Goal: Task Accomplishment & Management: Complete application form

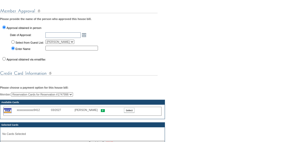
scroll to position [161, 0]
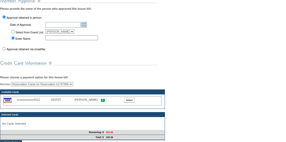
click at [87, 28] on link "Open the calendar popup." at bounding box center [84, 25] width 6 height 6
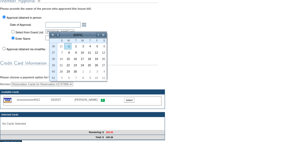
click at [69, 44] on link "1" at bounding box center [68, 46] width 7 height 6
type input "[DATE]"
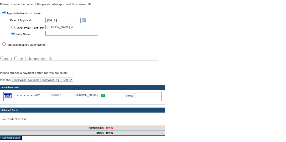
scroll to position [166, 0]
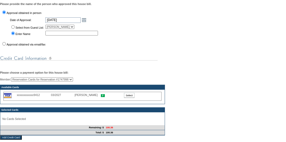
click at [2, 45] on input "Approval obtained via email/fax" at bounding box center [3, 43] width 3 height 3
radio input "true"
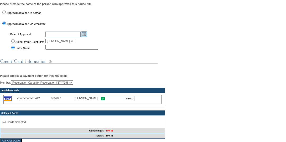
click at [87, 37] on link "Open the calendar popup." at bounding box center [84, 34] width 6 height 6
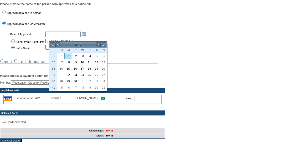
click at [69, 56] on link "1" at bounding box center [68, 56] width 7 height 6
type input "[DATE]"
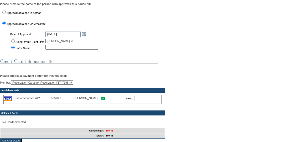
click at [11, 44] on td "Select from Guest List:" at bounding box center [26, 41] width 35 height 6
click at [12, 43] on input "Select from Guest List:" at bounding box center [12, 40] width 3 height 3
radio input "true"
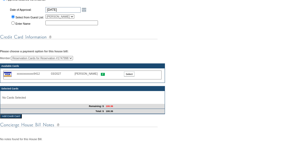
scroll to position [204, 0]
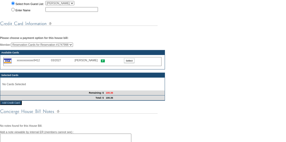
click at [130, 63] on input "Select" at bounding box center [129, 60] width 10 height 5
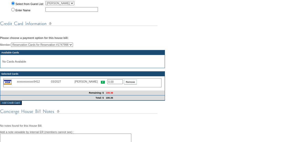
drag, startPoint x: 120, startPoint y: 87, endPoint x: 100, endPoint y: 86, distance: 20.5
click at [100, 86] on div "xxxxxxxxxxxx9412 03/2027 [PERSON_NAME] 0.00 Remove" at bounding box center [82, 82] width 158 height 9
type input "100.36"
click at [138, 110] on div "You are in the process of submitting the following house bill: 258704 - Primary…" at bounding box center [143, 28] width 286 height 311
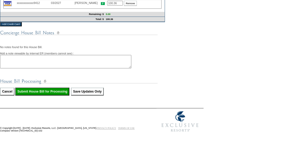
scroll to position [285, 0]
click at [56, 95] on input "Submit House Bill for Processing" at bounding box center [42, 91] width 54 height 8
type input "Processing..."
